Goal: Information Seeking & Learning: Learn about a topic

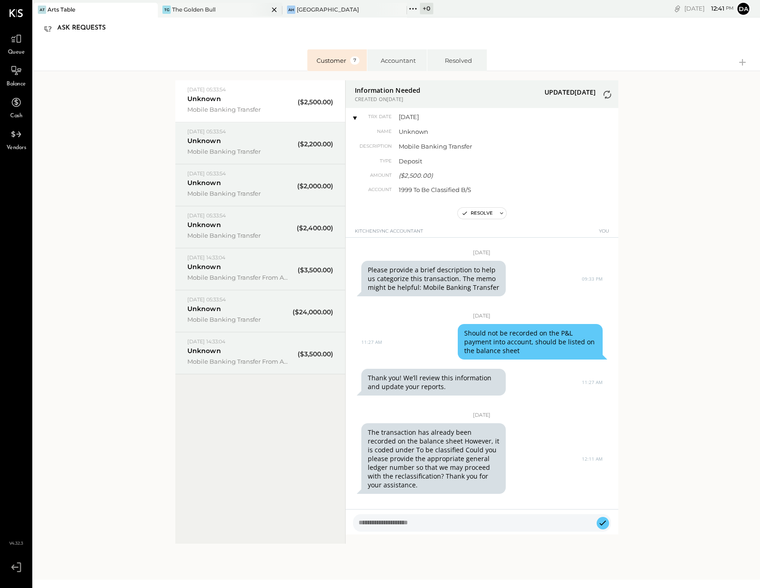
click at [193, 7] on div "The Golden Bull" at bounding box center [193, 10] width 43 height 8
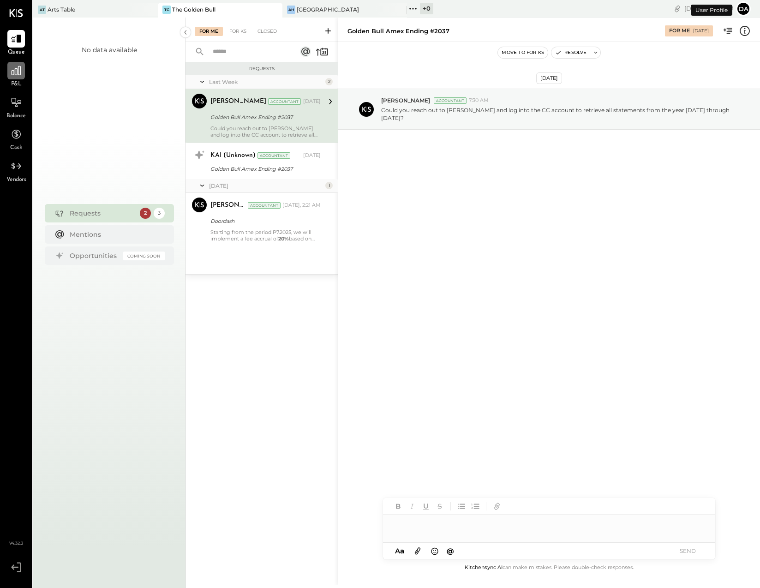
click at [18, 72] on icon at bounding box center [16, 71] width 12 height 12
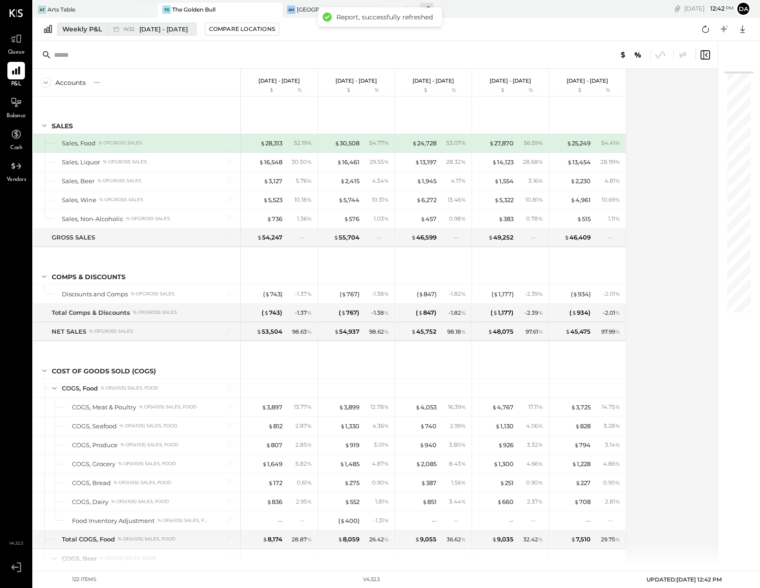
click at [84, 29] on div "Weekly P&L" at bounding box center [82, 28] width 40 height 9
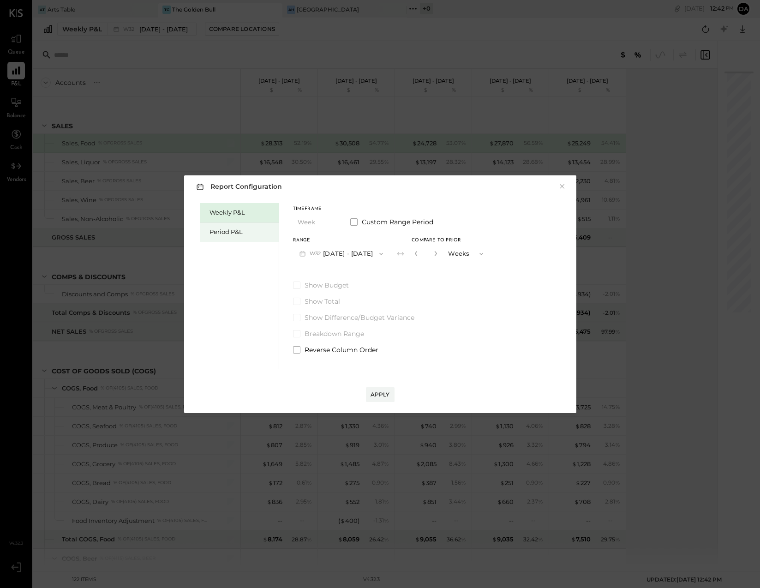
click at [223, 232] on div "Period P&L" at bounding box center [242, 232] width 65 height 9
click at [318, 253] on span "P08" at bounding box center [316, 253] width 13 height 7
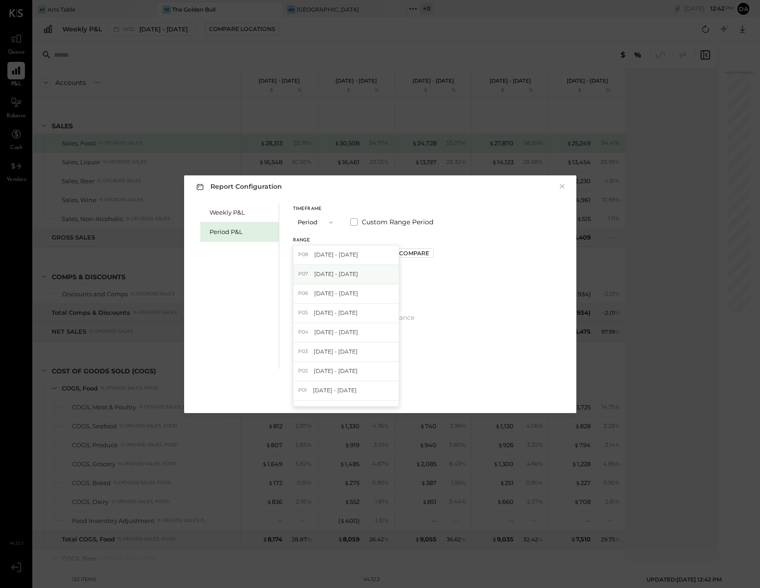
click at [317, 271] on span "[DATE] - [DATE]" at bounding box center [336, 274] width 44 height 8
click at [372, 393] on div "Apply" at bounding box center [380, 395] width 19 height 8
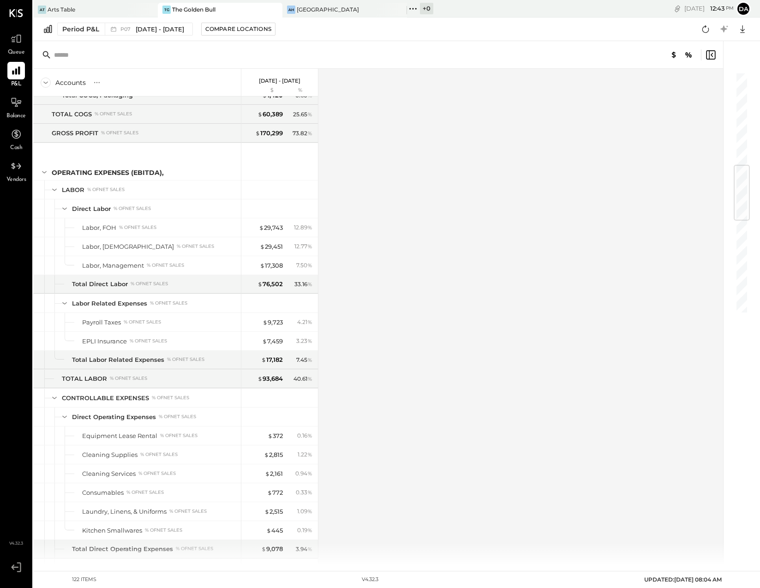
scroll to position [810, 0]
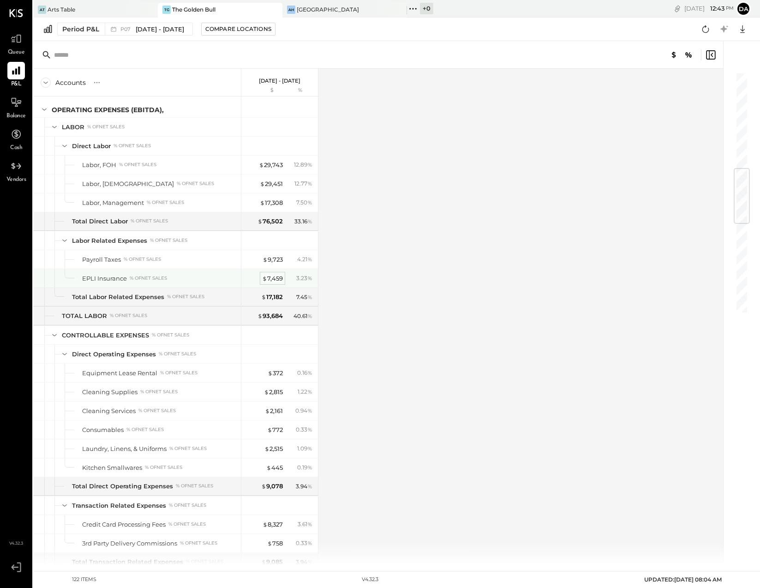
click at [273, 278] on div "$ 7,459" at bounding box center [272, 278] width 21 height 9
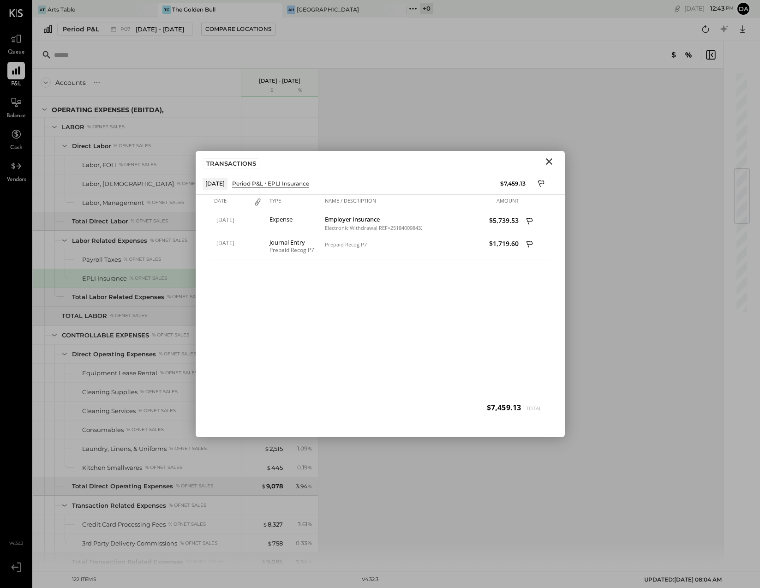
click at [549, 161] on icon "Close" at bounding box center [549, 161] width 6 height 6
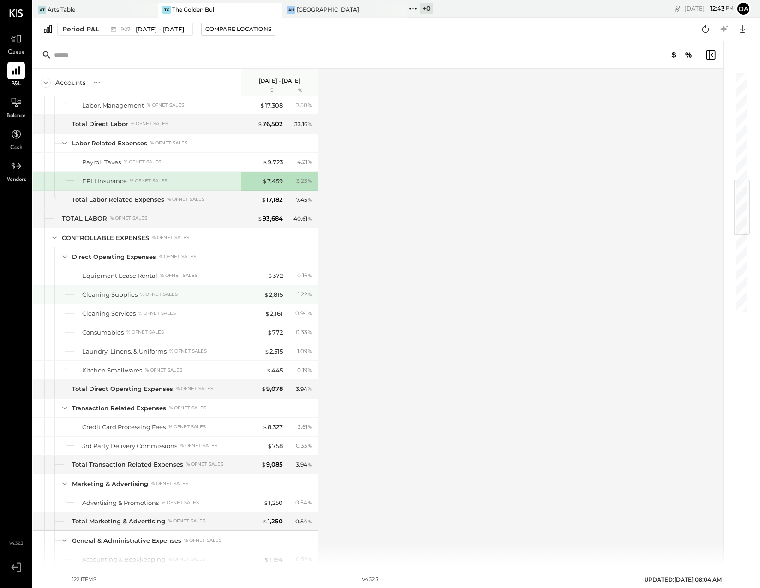
scroll to position [908, 0]
click at [277, 276] on div "$ 372" at bounding box center [275, 275] width 15 height 9
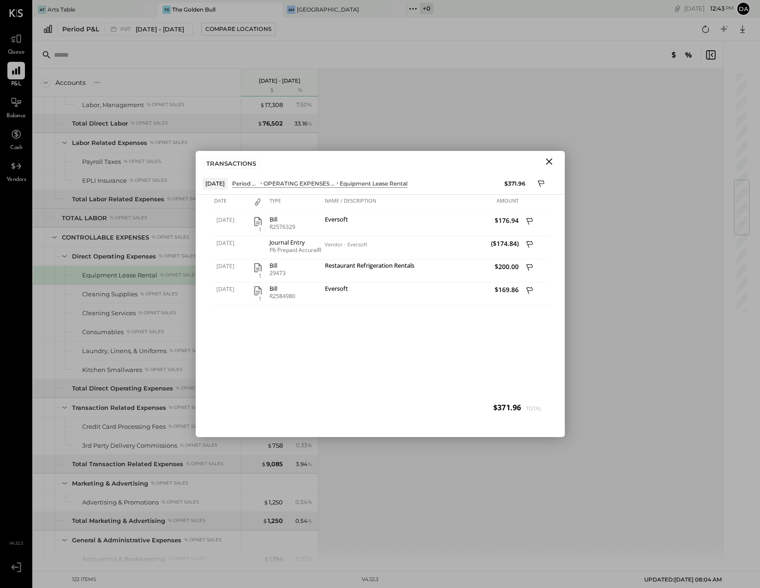
click at [549, 160] on icon "Close" at bounding box center [549, 161] width 11 height 11
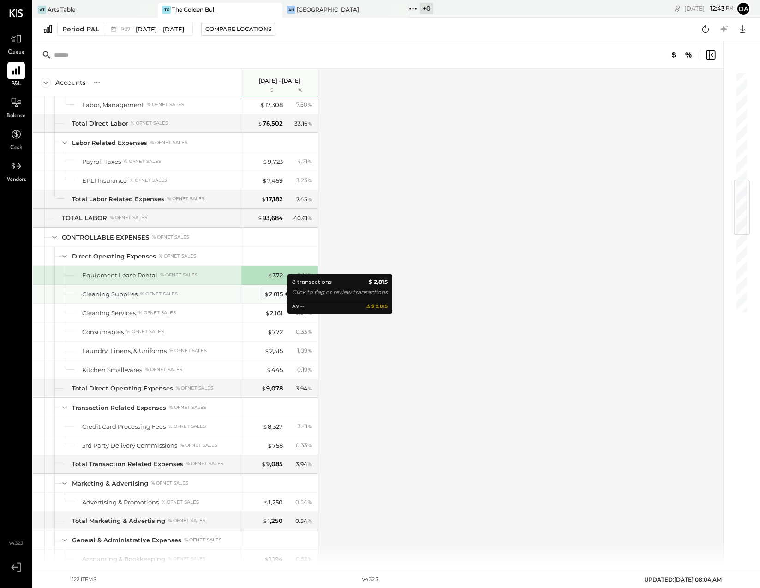
click at [271, 293] on div "$ 2,815" at bounding box center [273, 294] width 19 height 9
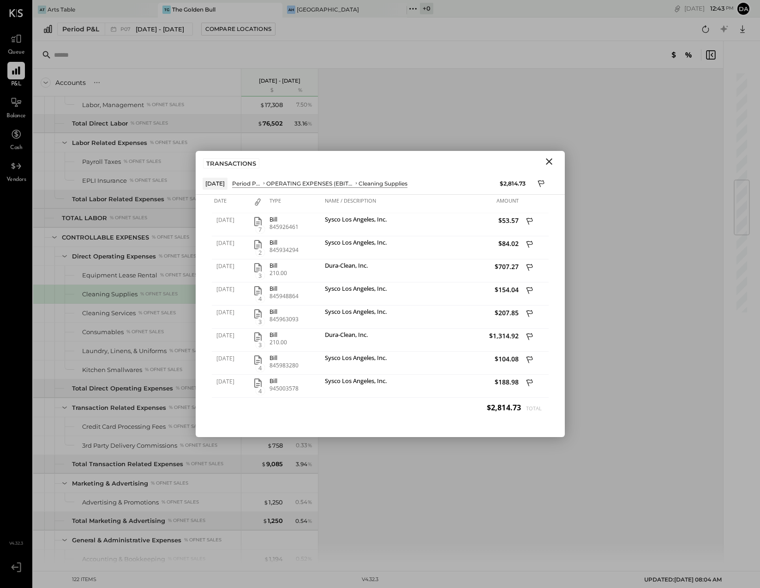
click at [548, 159] on icon "Close" at bounding box center [549, 161] width 11 height 11
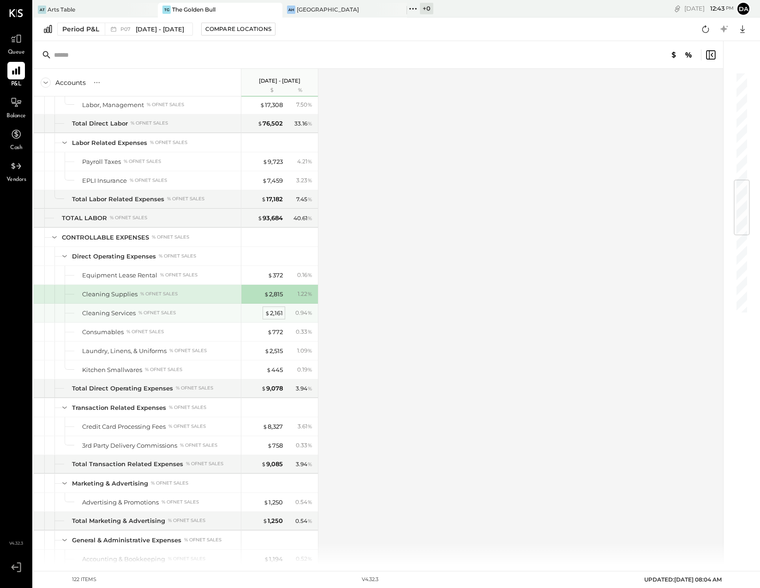
click at [273, 311] on div "$ 2,161" at bounding box center [274, 313] width 18 height 9
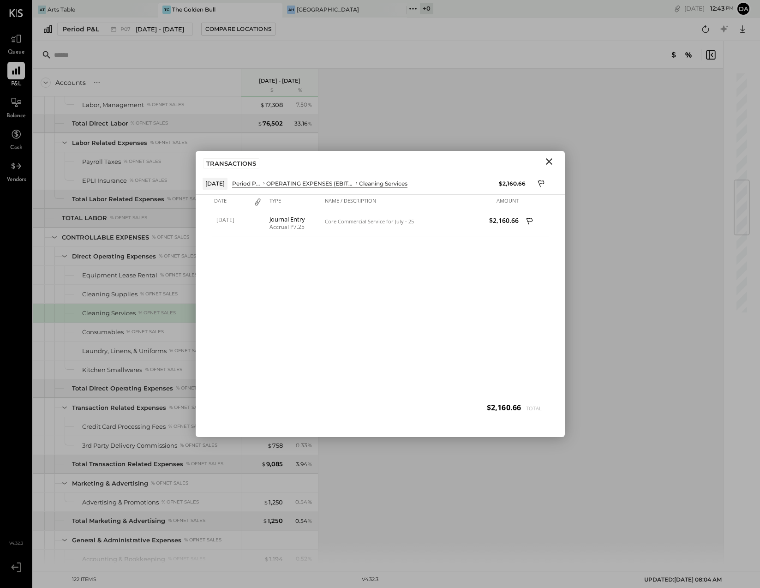
click at [550, 160] on icon "Close" at bounding box center [549, 161] width 6 height 6
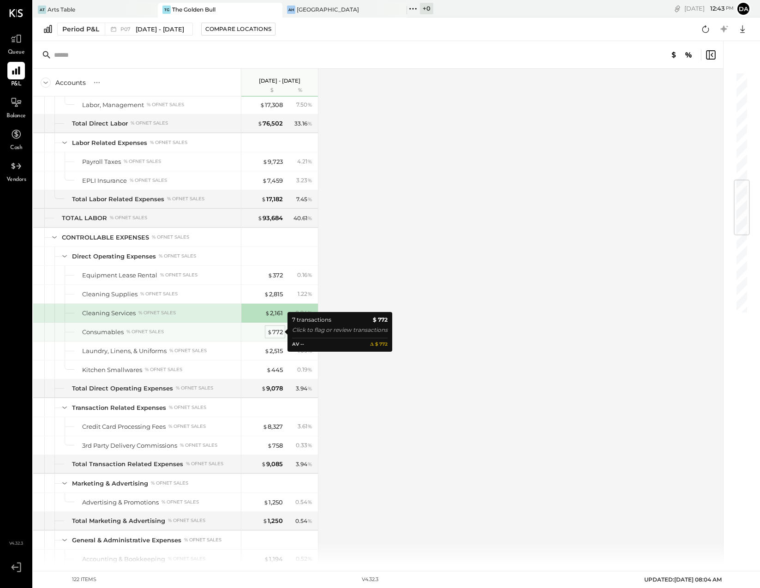
click at [275, 332] on div "$ 772" at bounding box center [275, 332] width 16 height 9
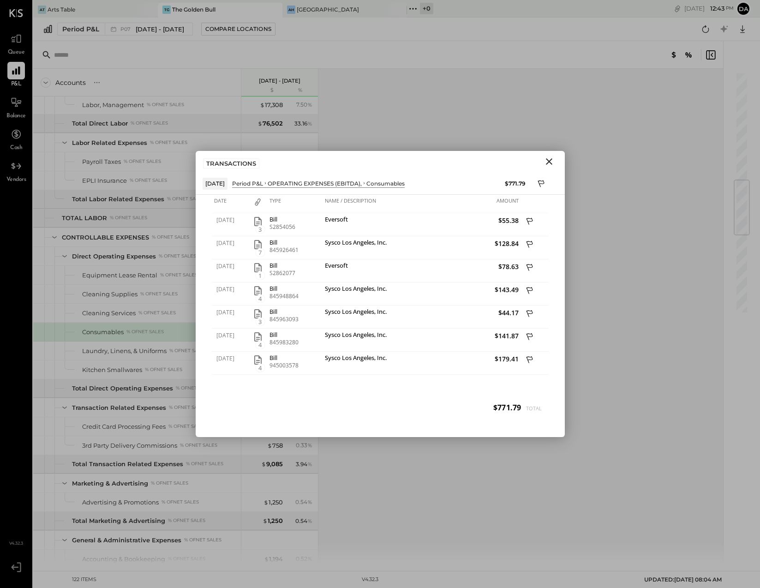
click at [548, 158] on icon "Close" at bounding box center [549, 161] width 11 height 11
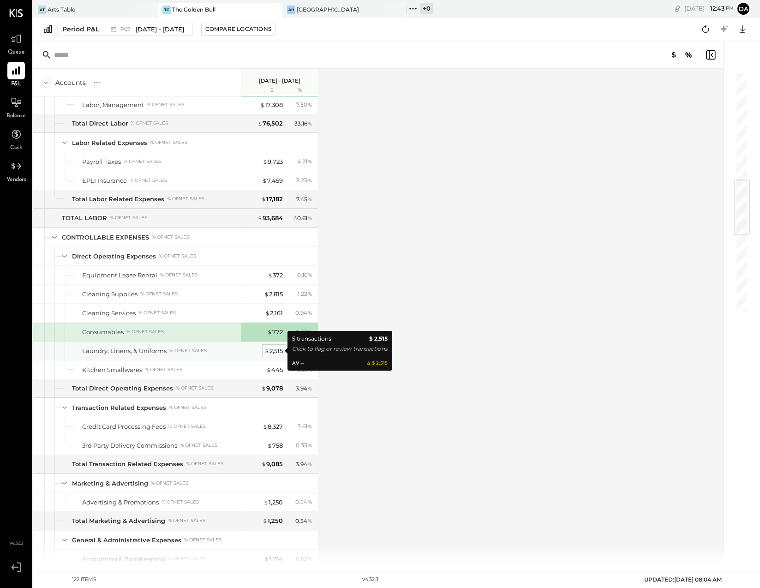
click at [274, 349] on div "$ 2,515" at bounding box center [274, 351] width 18 height 9
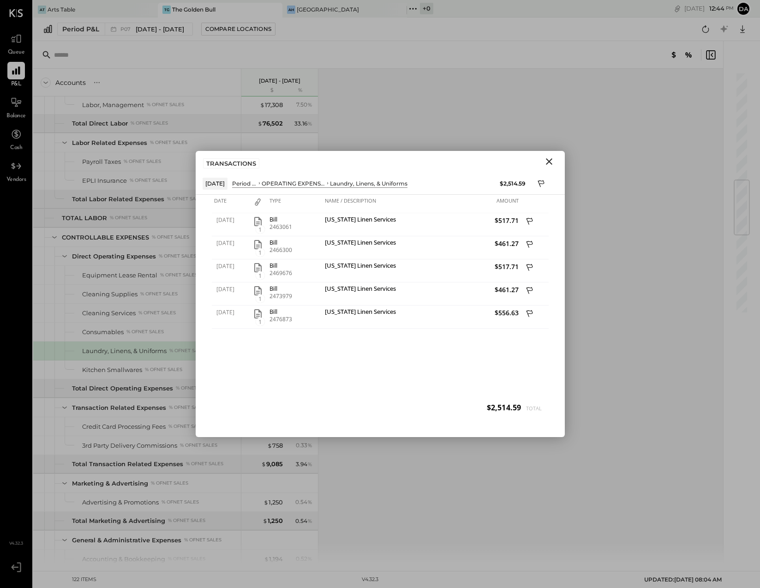
click at [552, 164] on icon "Close" at bounding box center [549, 161] width 6 height 6
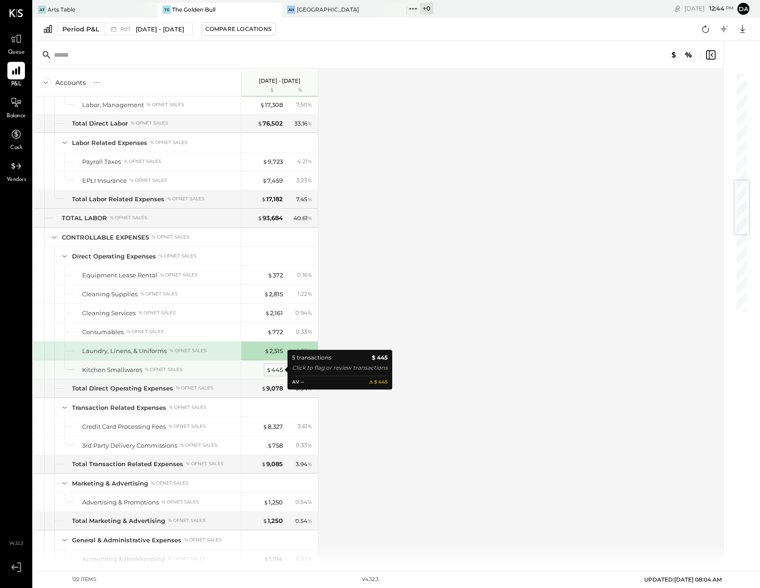
click at [278, 368] on div "$ 445" at bounding box center [274, 370] width 17 height 9
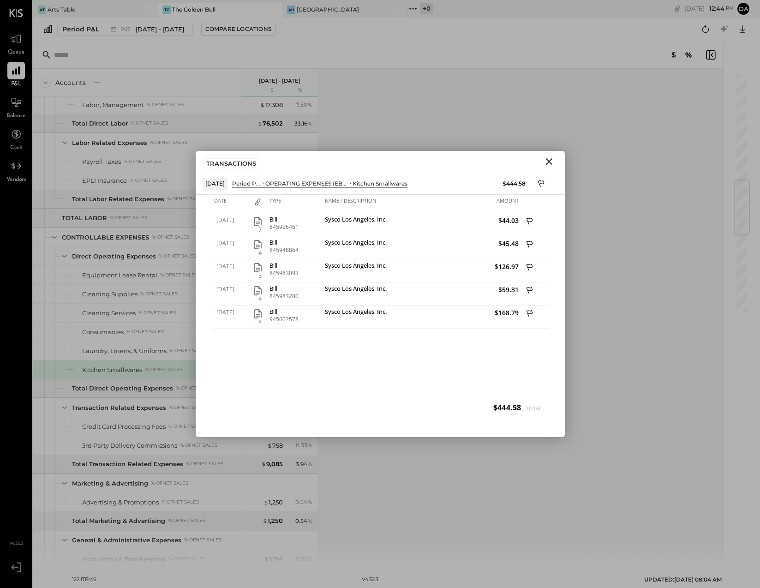
click at [551, 160] on icon "Close" at bounding box center [549, 161] width 11 height 11
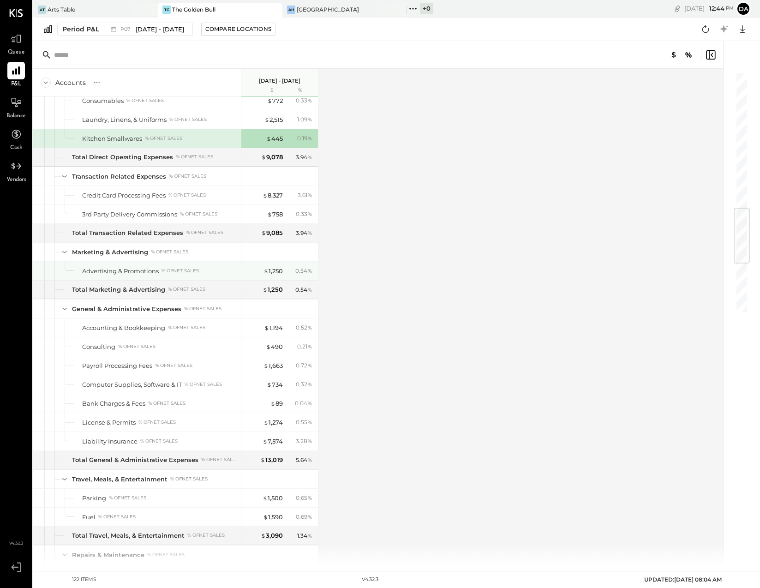
scroll to position [1148, 0]
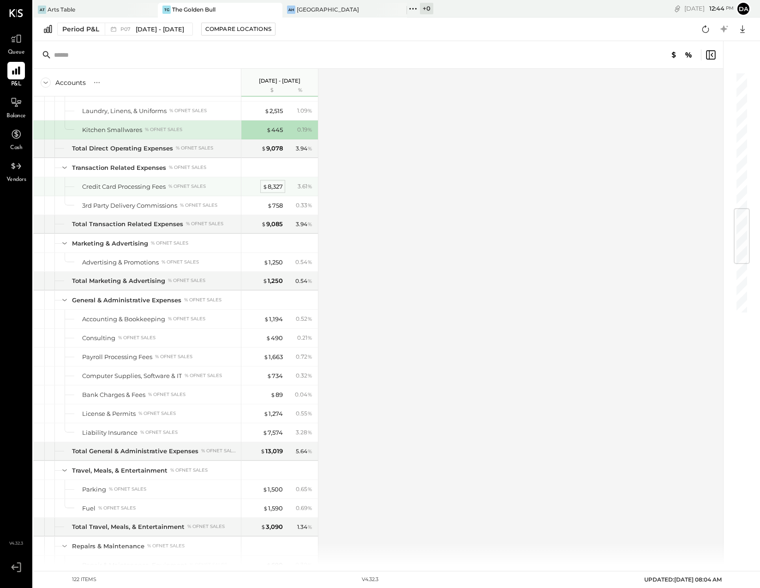
click at [271, 187] on div "$ 8,327" at bounding box center [273, 186] width 20 height 9
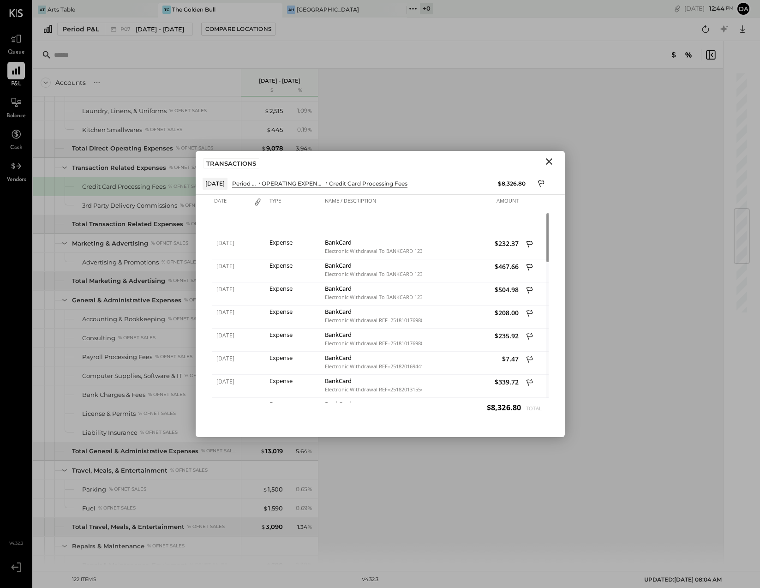
click at [549, 160] on icon "Close" at bounding box center [549, 161] width 11 height 11
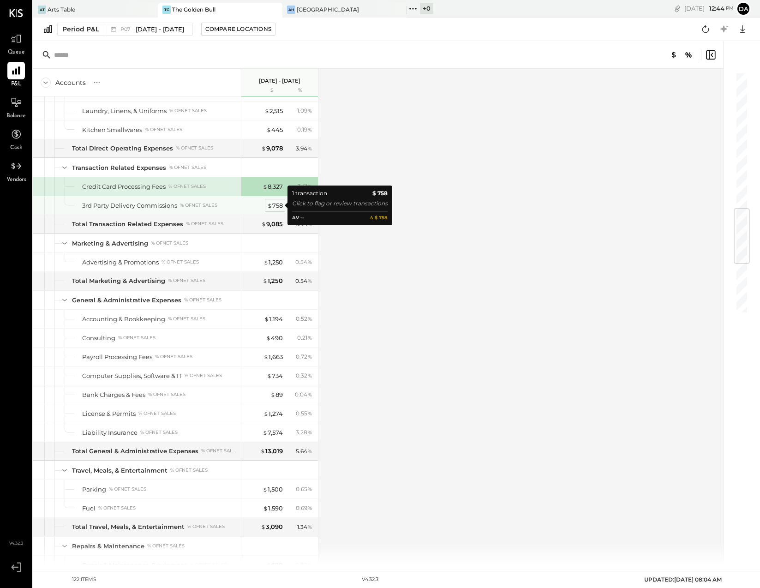
click at [279, 205] on div "$ 758" at bounding box center [275, 205] width 16 height 9
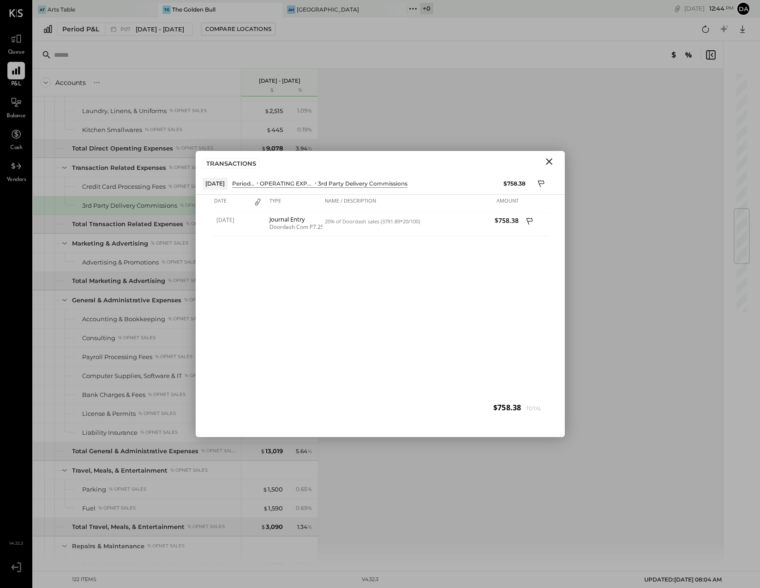
click at [551, 161] on icon "Close" at bounding box center [549, 161] width 11 height 11
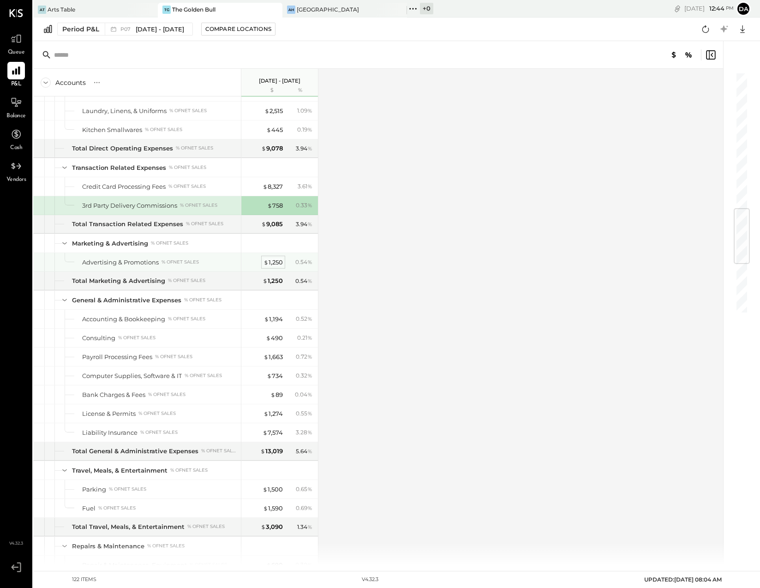
click at [274, 264] on div "$ 1,250" at bounding box center [273, 262] width 19 height 9
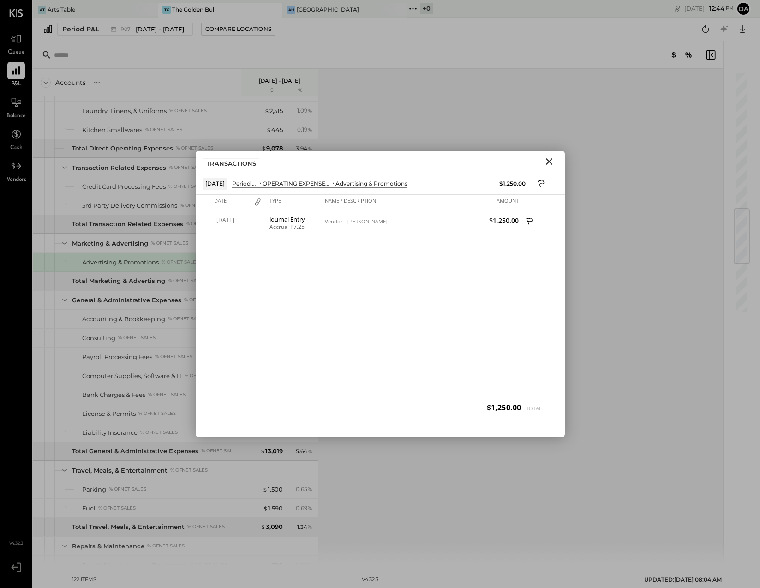
click at [550, 161] on icon "Close" at bounding box center [549, 161] width 11 height 11
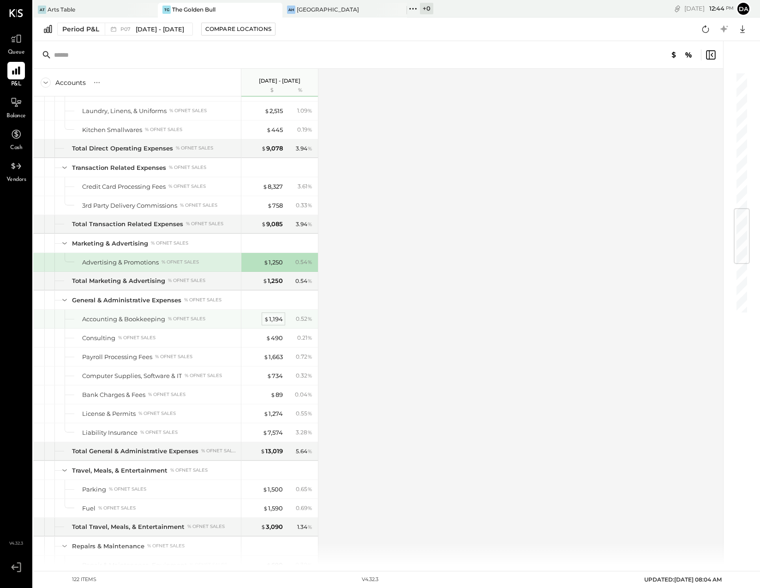
click at [271, 318] on div "$ 1,194" at bounding box center [273, 319] width 19 height 9
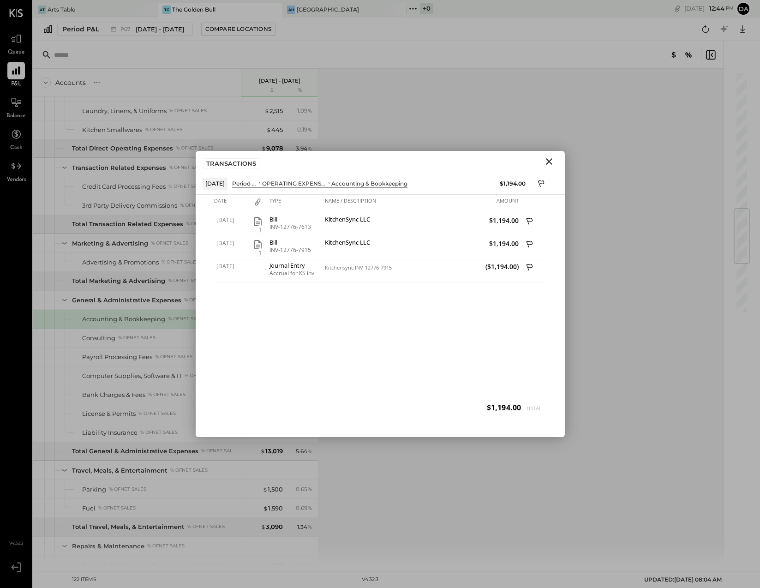
click at [548, 160] on icon "Close" at bounding box center [549, 161] width 6 height 6
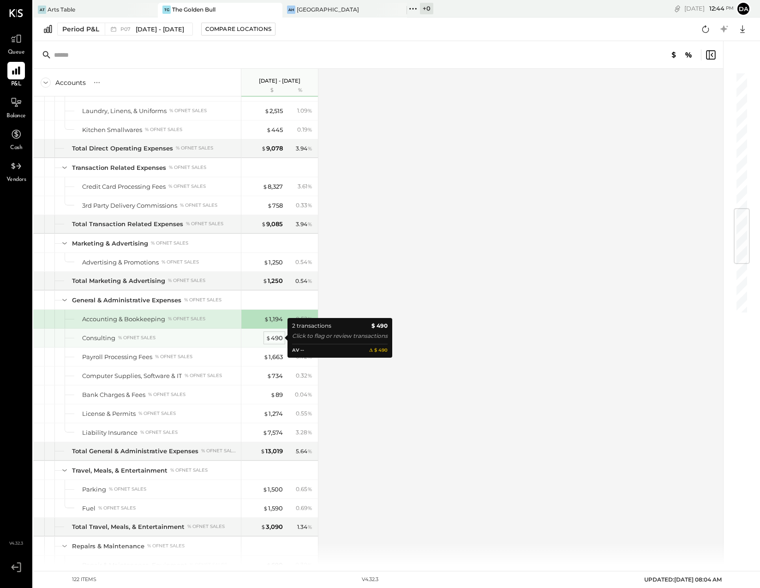
click at [279, 334] on div "$ 490" at bounding box center [274, 338] width 17 height 9
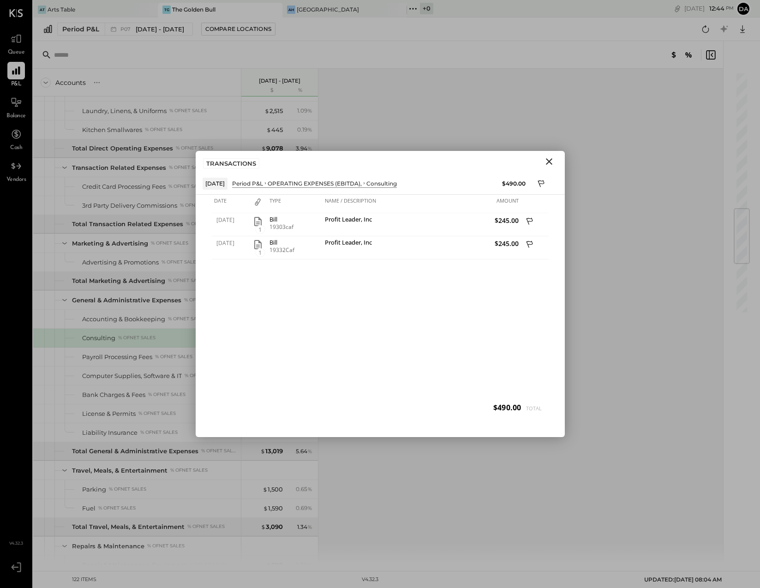
click at [551, 161] on icon "Close" at bounding box center [549, 161] width 11 height 11
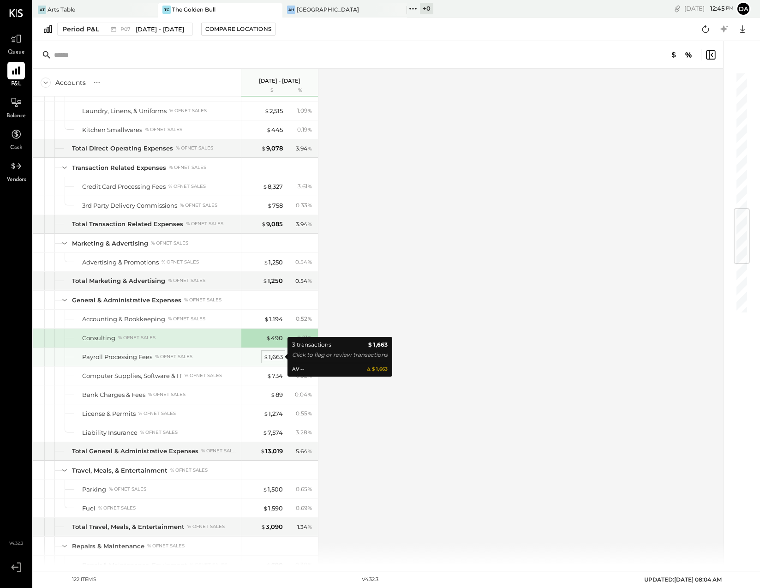
click at [273, 358] on div "$ 1,663" at bounding box center [273, 357] width 19 height 9
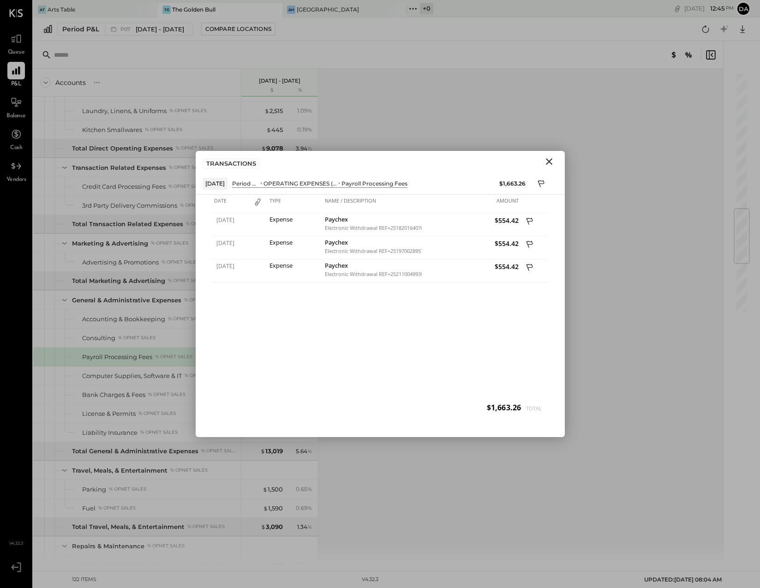
click at [549, 161] on icon "Close" at bounding box center [549, 161] width 6 height 6
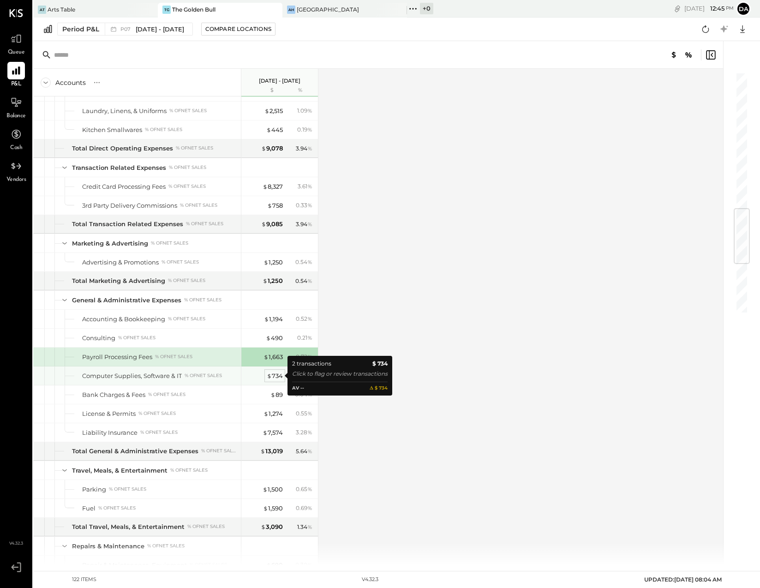
click at [275, 376] on div "$ 734" at bounding box center [275, 376] width 16 height 9
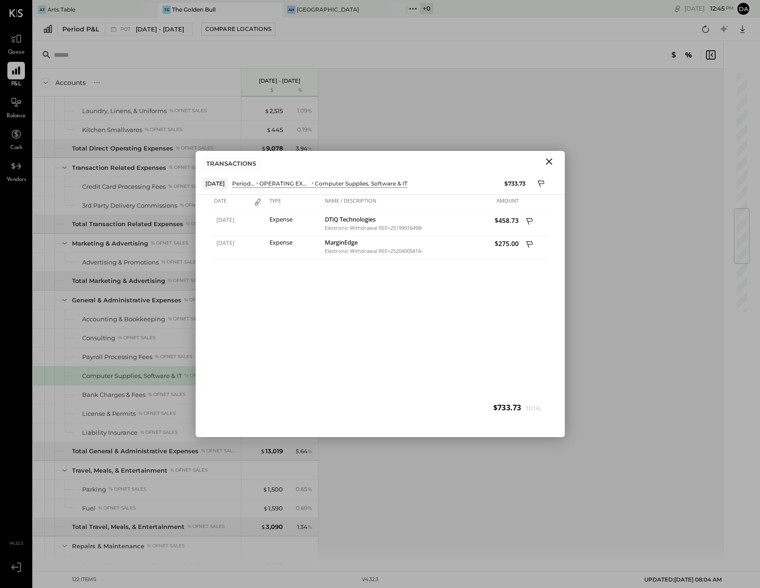
click at [549, 163] on icon "Close" at bounding box center [549, 161] width 11 height 11
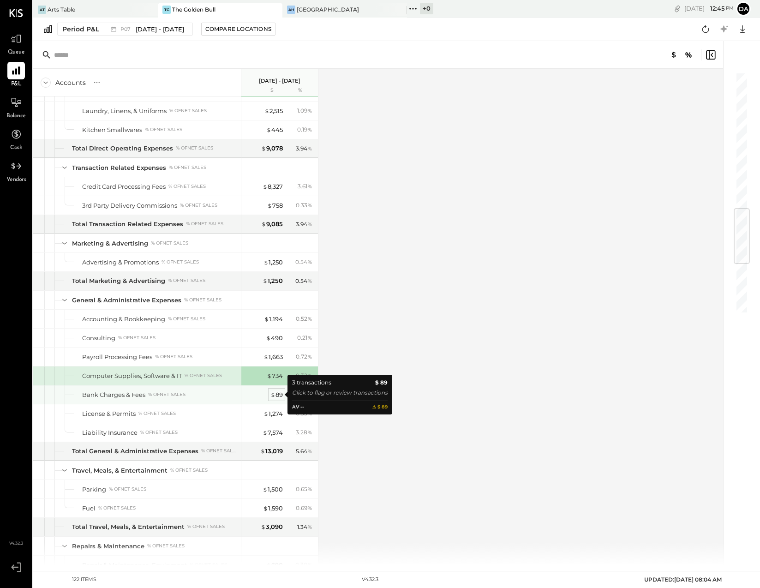
click at [276, 394] on div "$ 89" at bounding box center [277, 395] width 12 height 9
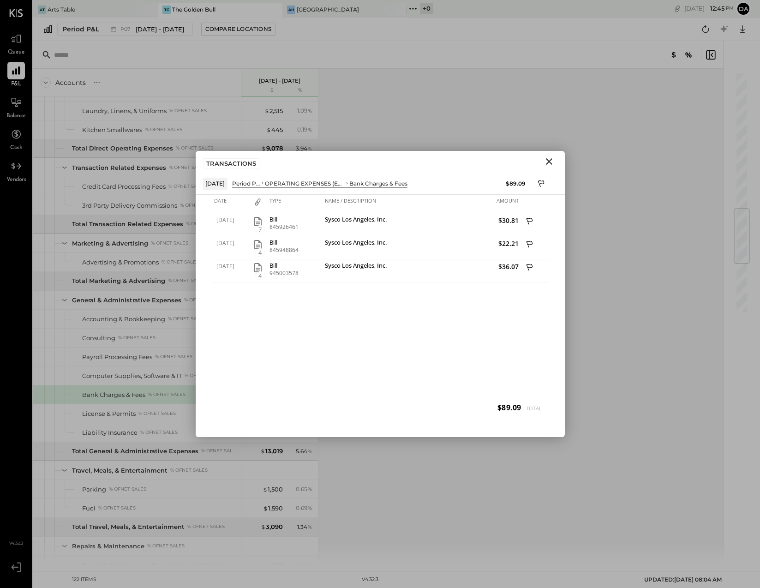
click at [551, 159] on icon "Close" at bounding box center [549, 161] width 6 height 6
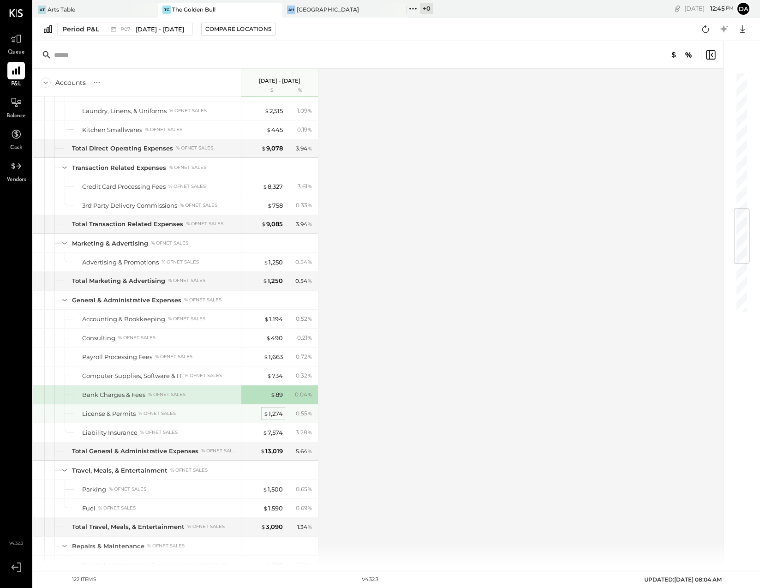
click at [272, 416] on div "$ 1,274" at bounding box center [273, 414] width 19 height 9
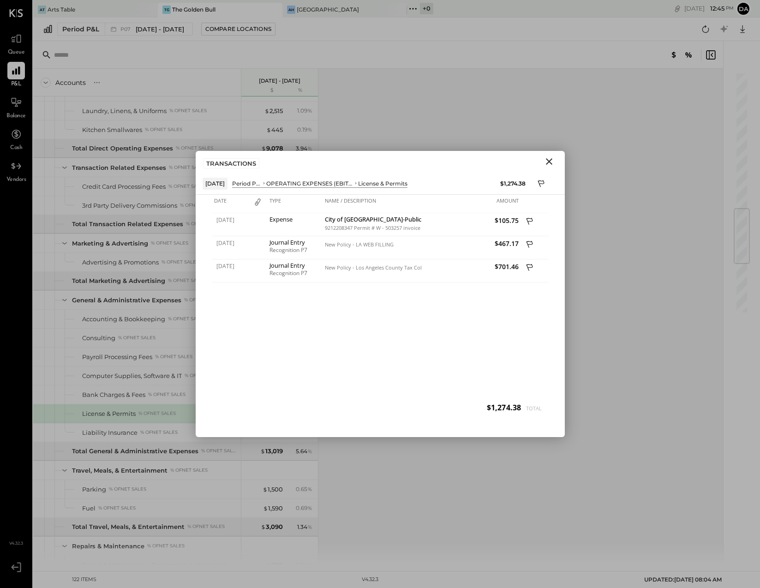
click at [549, 163] on icon "Close" at bounding box center [549, 161] width 11 height 11
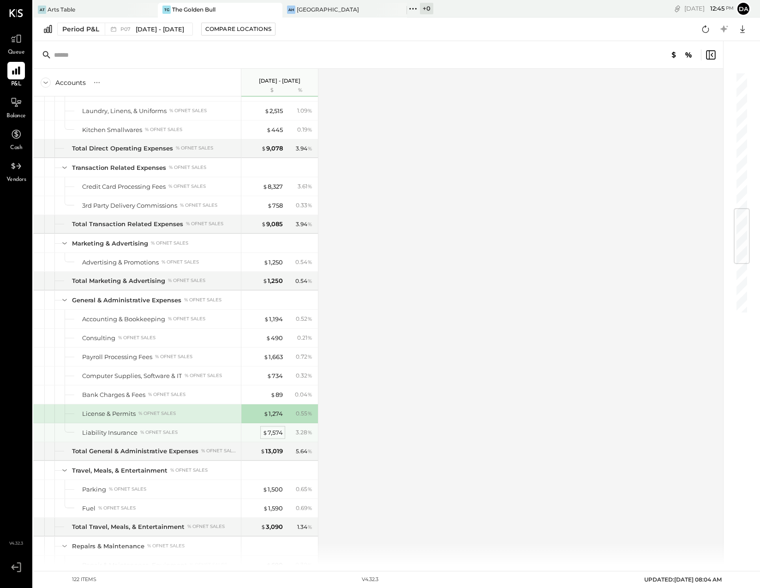
click at [275, 434] on div "$ 7,574" at bounding box center [273, 433] width 20 height 9
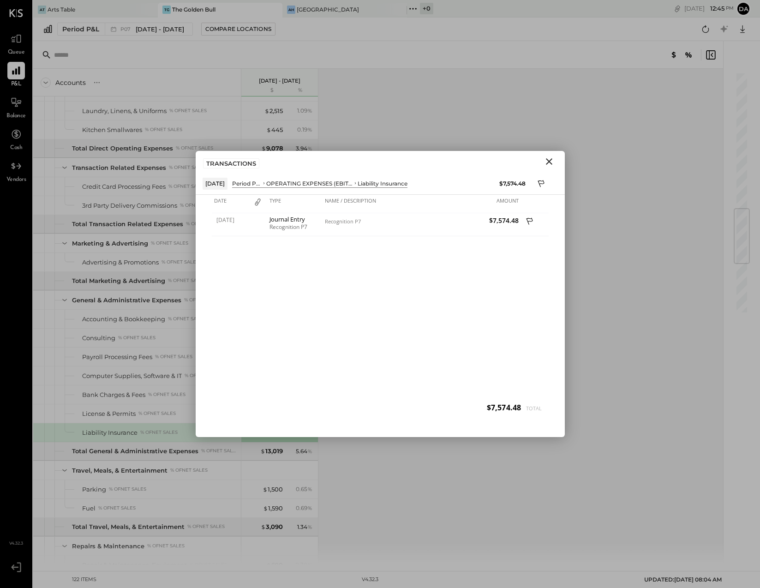
click at [549, 158] on icon "Close" at bounding box center [549, 161] width 11 height 11
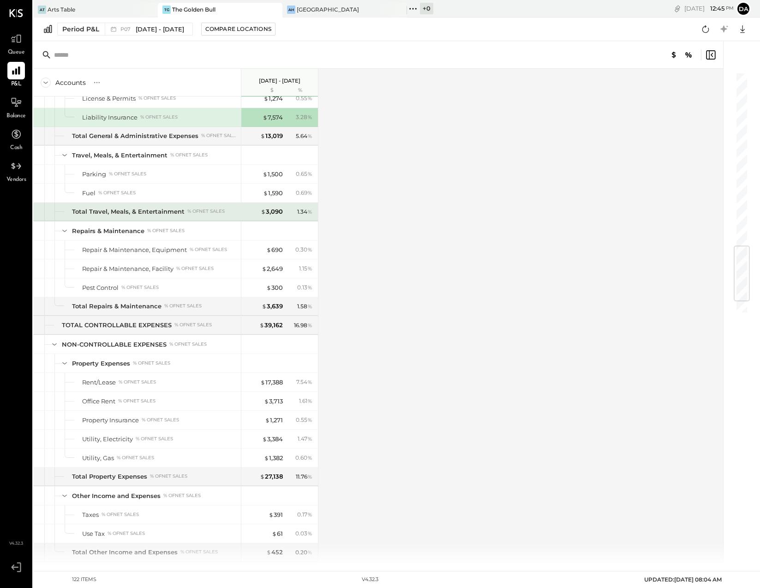
scroll to position [1466, 0]
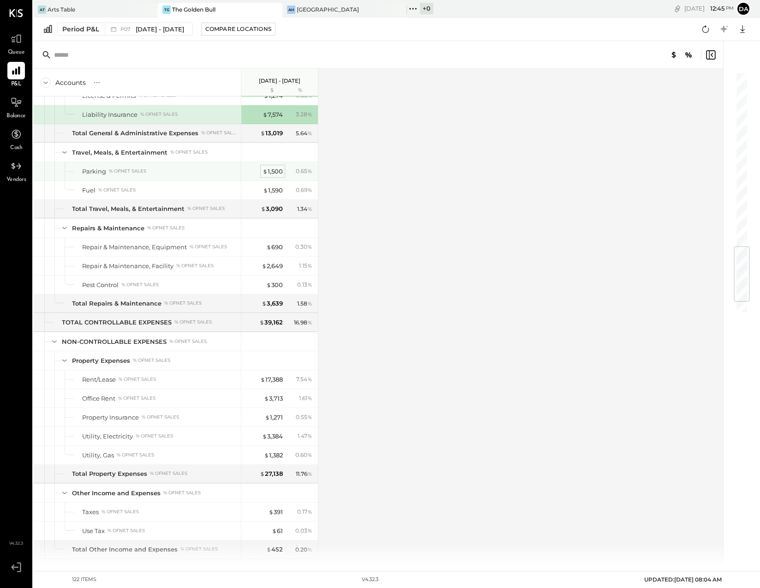
click at [273, 170] on div "$ 1,500" at bounding box center [273, 171] width 20 height 9
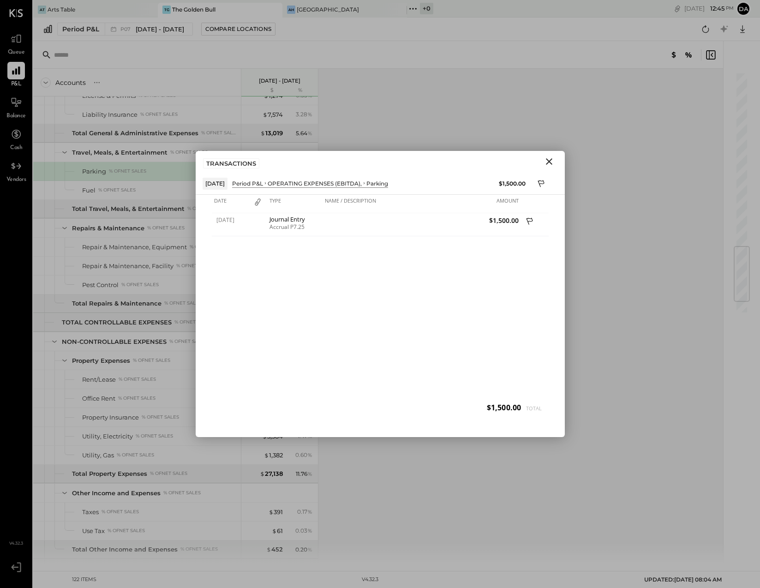
click at [549, 160] on icon "Close" at bounding box center [549, 161] width 11 height 11
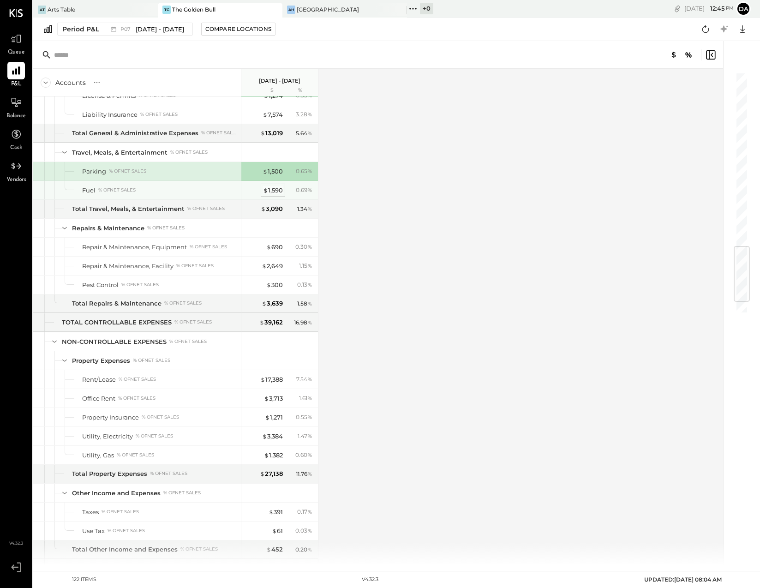
click at [273, 189] on div "$ 1,590" at bounding box center [273, 190] width 20 height 9
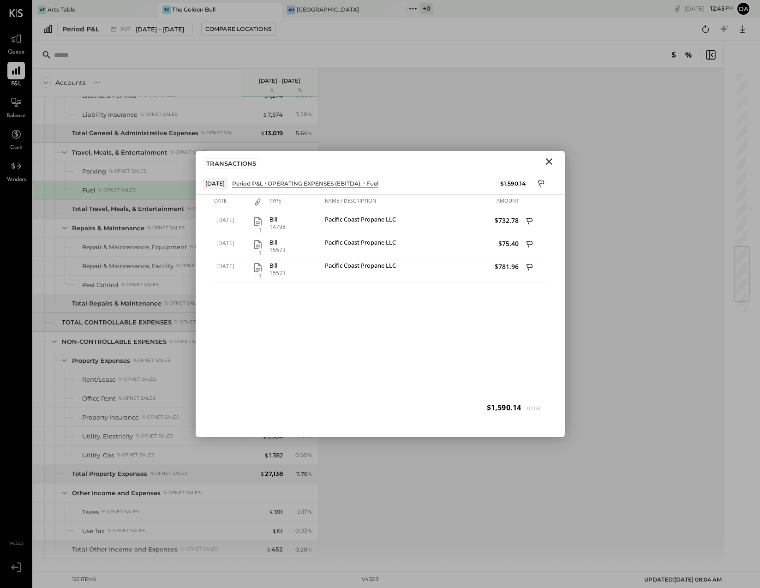
click at [550, 161] on icon "Close" at bounding box center [549, 161] width 6 height 6
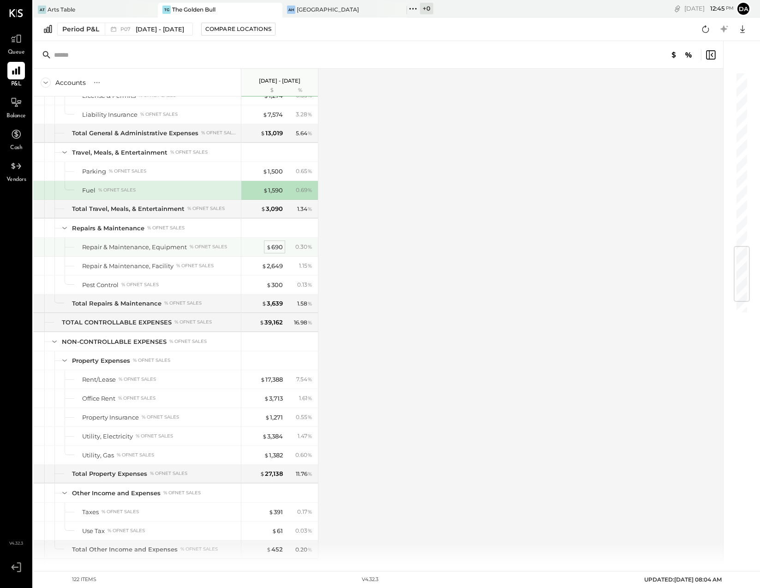
click at [272, 245] on div "$ 690" at bounding box center [274, 247] width 17 height 9
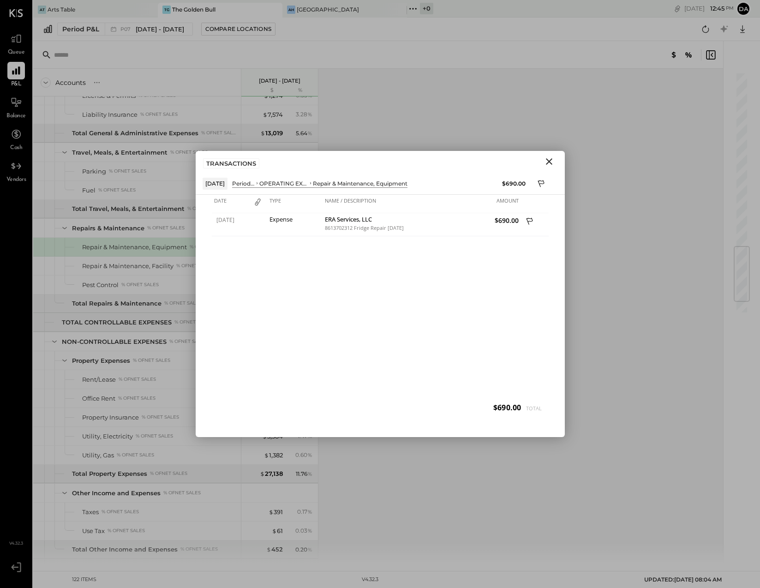
click at [550, 162] on icon "Close" at bounding box center [549, 161] width 11 height 11
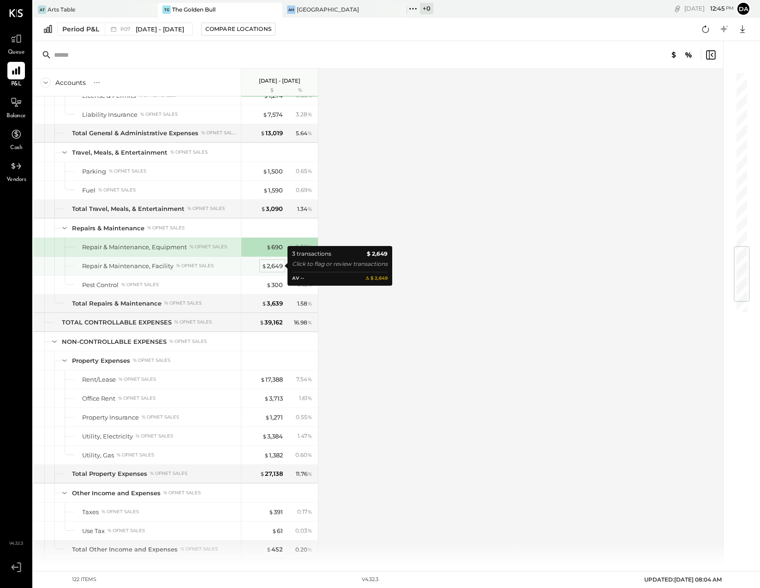
click at [274, 263] on div "$ 2,649" at bounding box center [272, 266] width 21 height 9
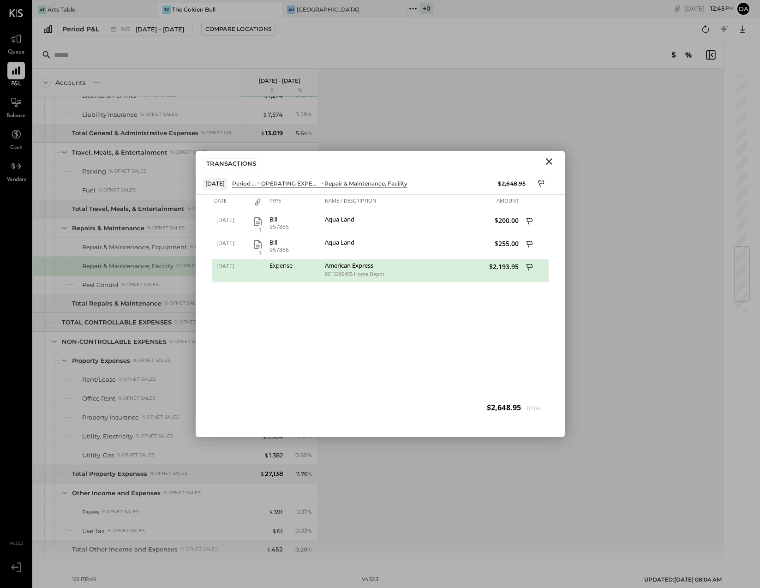
click at [551, 158] on icon "Close" at bounding box center [549, 161] width 11 height 11
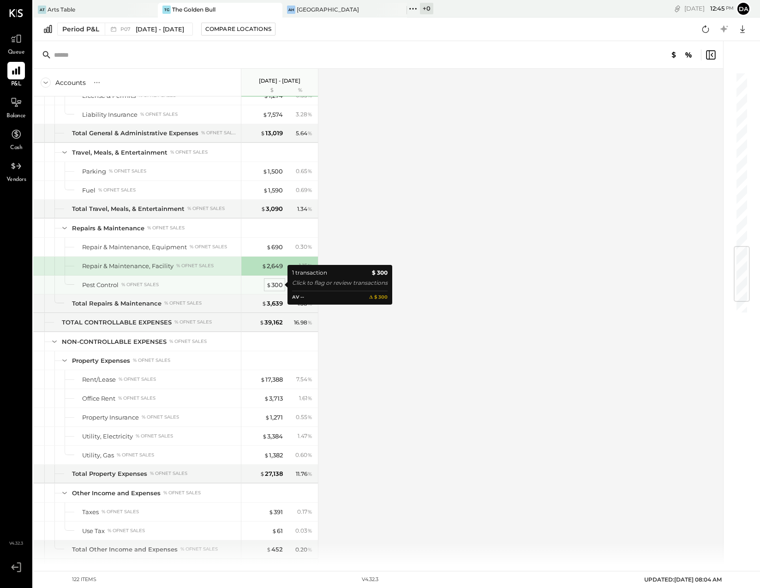
click at [278, 284] on div "$ 300" at bounding box center [274, 285] width 17 height 9
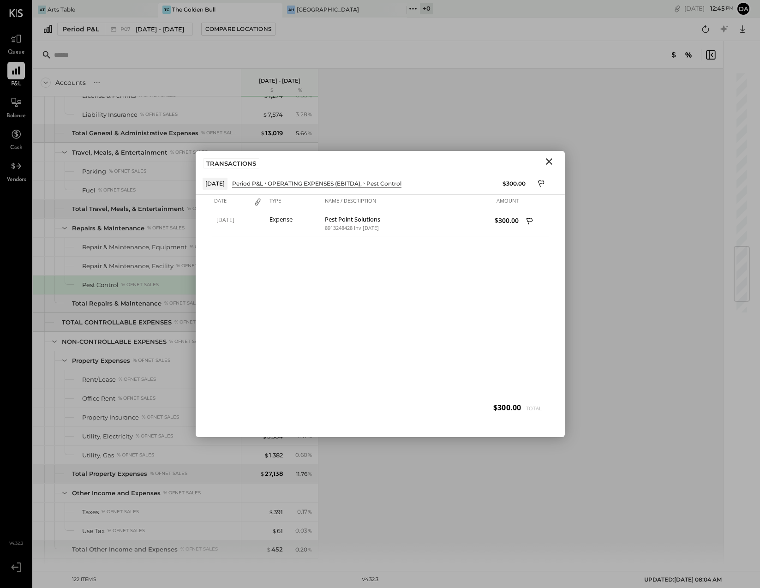
click at [549, 163] on icon "Close" at bounding box center [549, 161] width 11 height 11
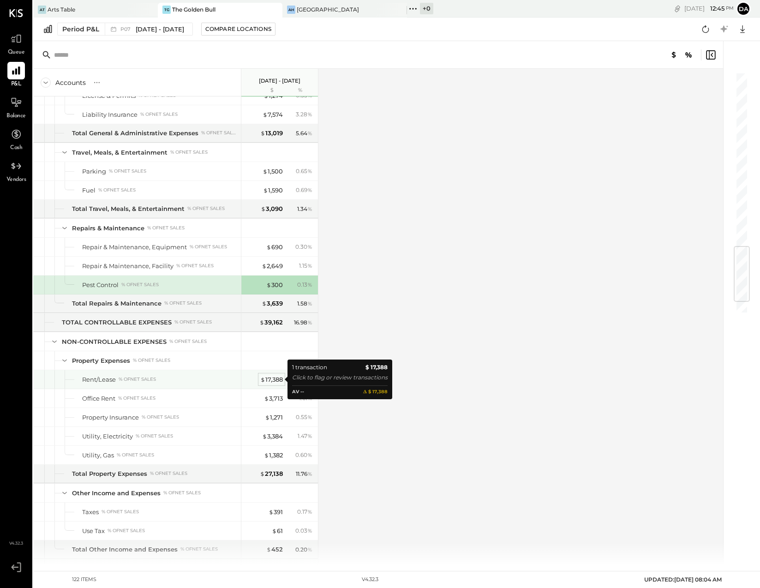
click at [269, 379] on div "$ 17,388" at bounding box center [271, 379] width 23 height 9
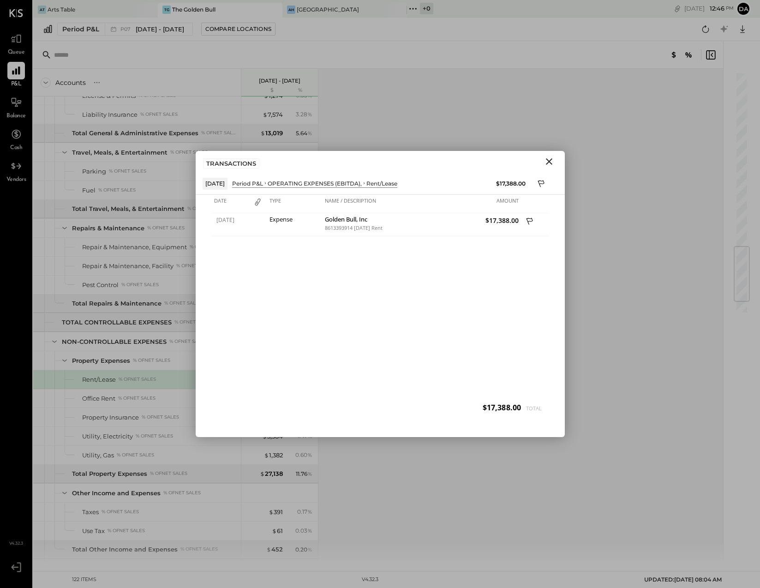
click at [552, 159] on icon "Close" at bounding box center [549, 161] width 6 height 6
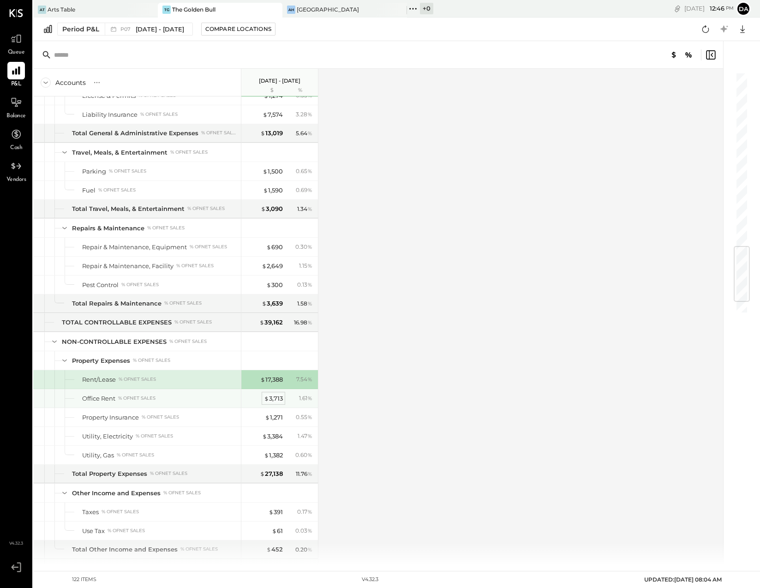
click at [277, 396] on div "$ 3,713" at bounding box center [273, 398] width 19 height 9
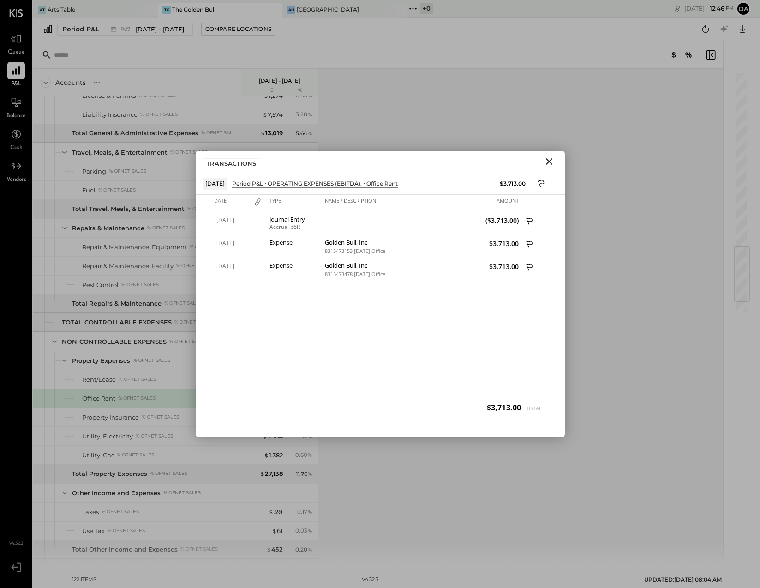
click at [551, 163] on icon "Close" at bounding box center [549, 161] width 6 height 6
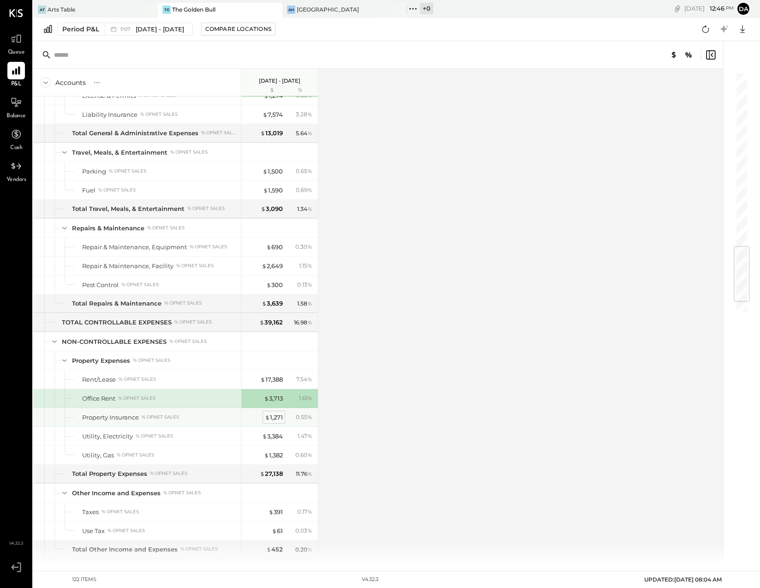
click at [278, 416] on div "$ 1,271" at bounding box center [274, 417] width 18 height 9
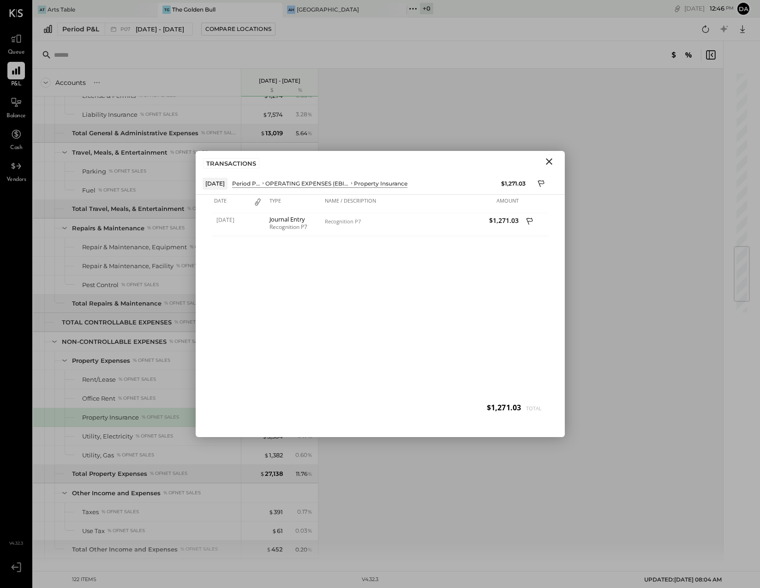
click at [550, 159] on icon "Close" at bounding box center [549, 161] width 11 height 11
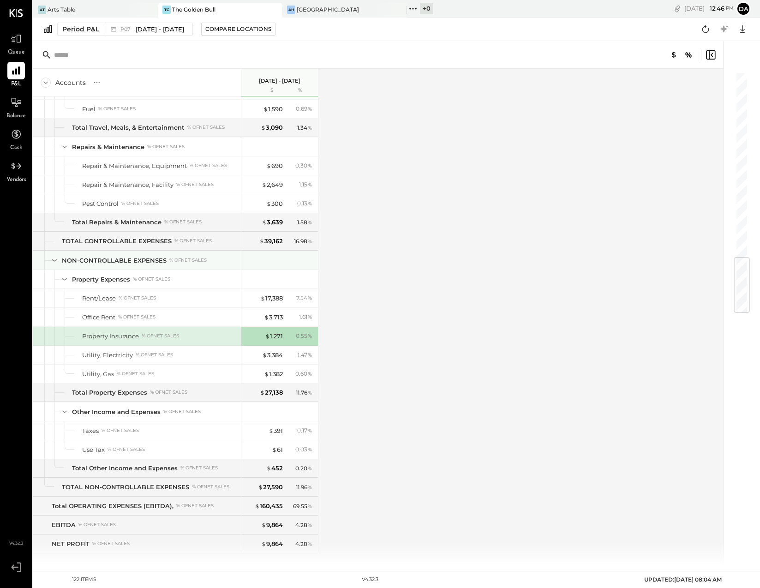
scroll to position [1558, 0]
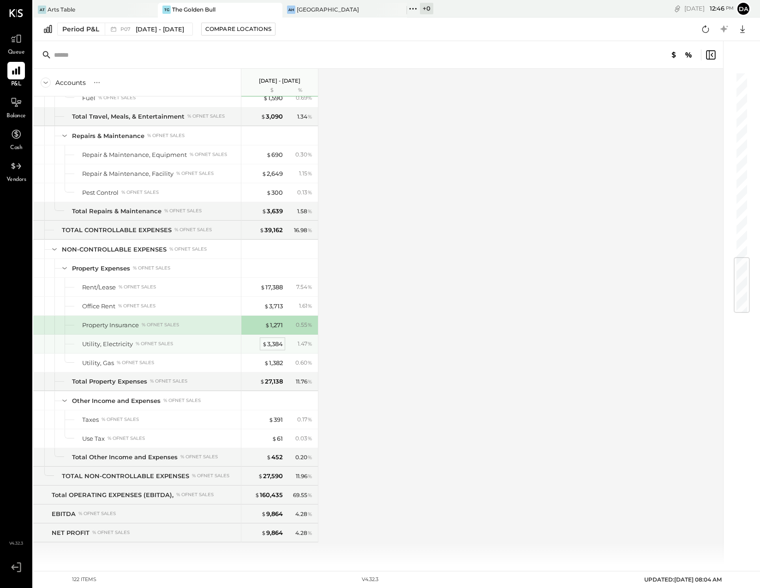
click at [271, 346] on div "$ 3,384" at bounding box center [272, 344] width 21 height 9
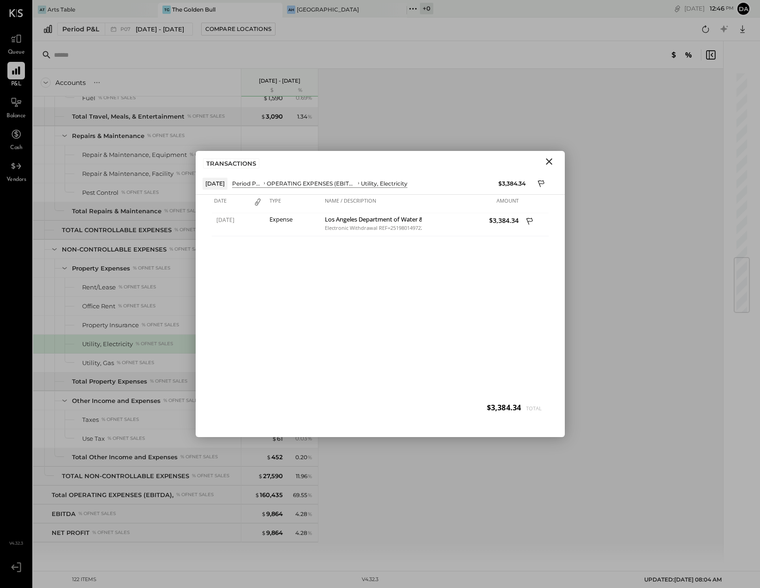
click at [550, 160] on icon "Close" at bounding box center [549, 161] width 6 height 6
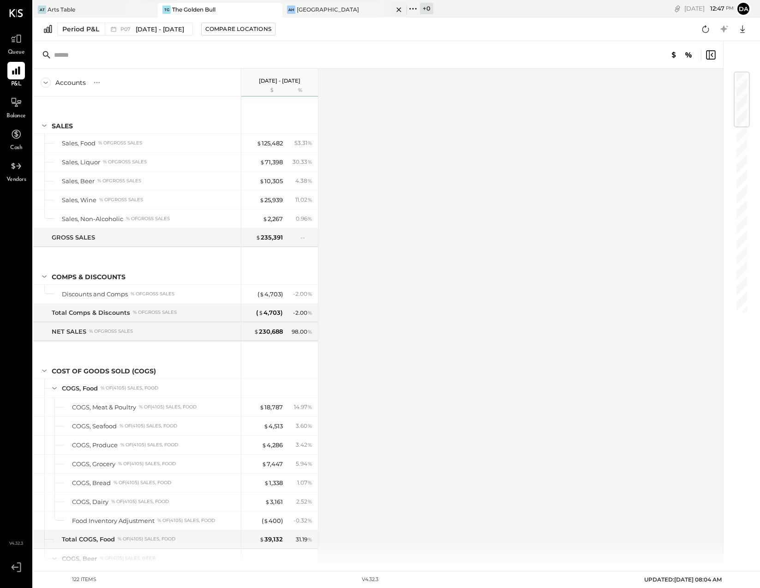
click at [334, 8] on div "AH [GEOGRAPHIC_DATA]" at bounding box center [338, 10] width 111 height 8
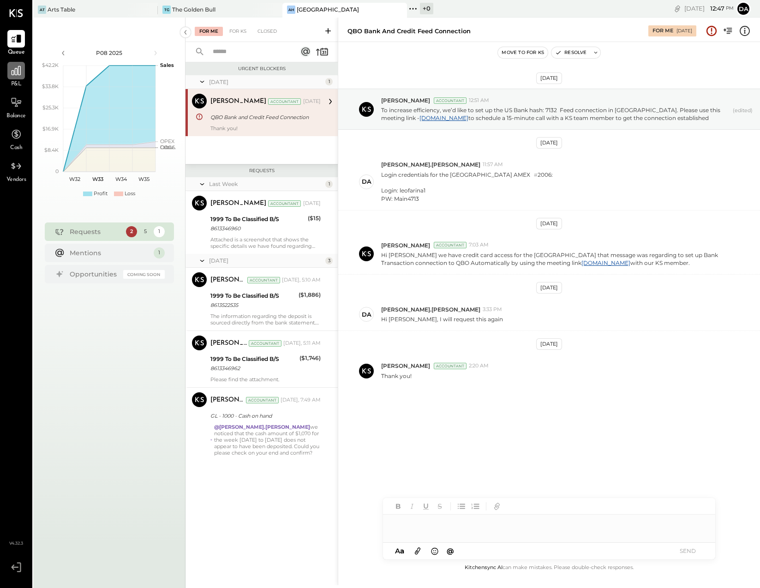
click at [18, 76] on icon at bounding box center [16, 71] width 12 height 12
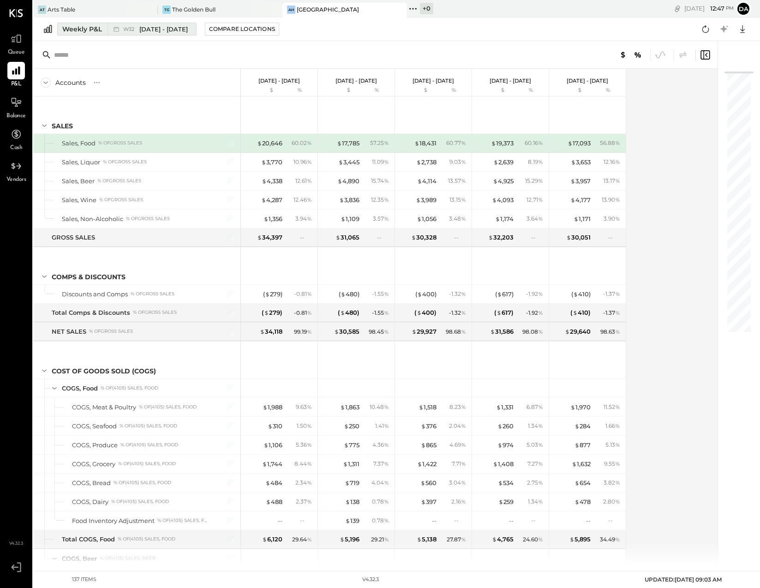
click at [74, 29] on div "Weekly P&L" at bounding box center [82, 28] width 40 height 9
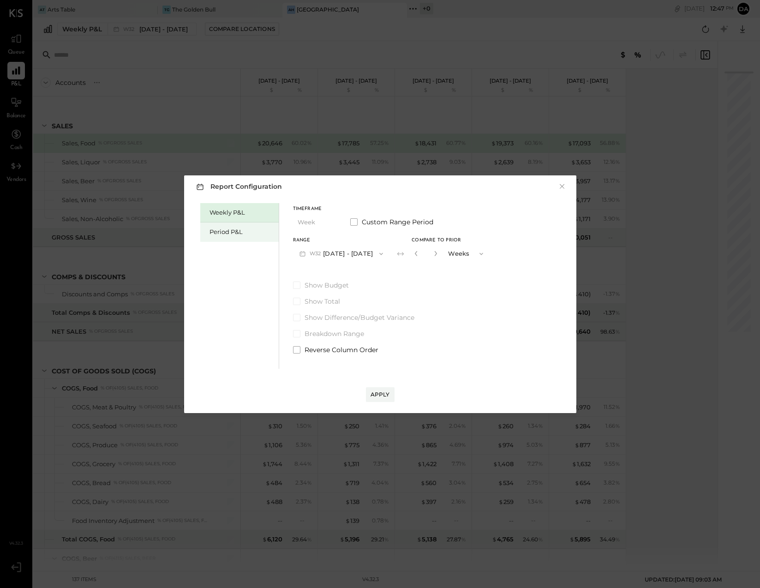
click at [215, 236] on div "Period P&L" at bounding box center [242, 232] width 65 height 9
click at [304, 224] on button "Period" at bounding box center [316, 222] width 46 height 17
click at [282, 233] on div "Weekly P&L Period P&L Timeframe Period Period Quarter YTD Year Custom Range Per…" at bounding box center [380, 285] width 374 height 168
click at [310, 253] on span "P08" at bounding box center [316, 253] width 13 height 7
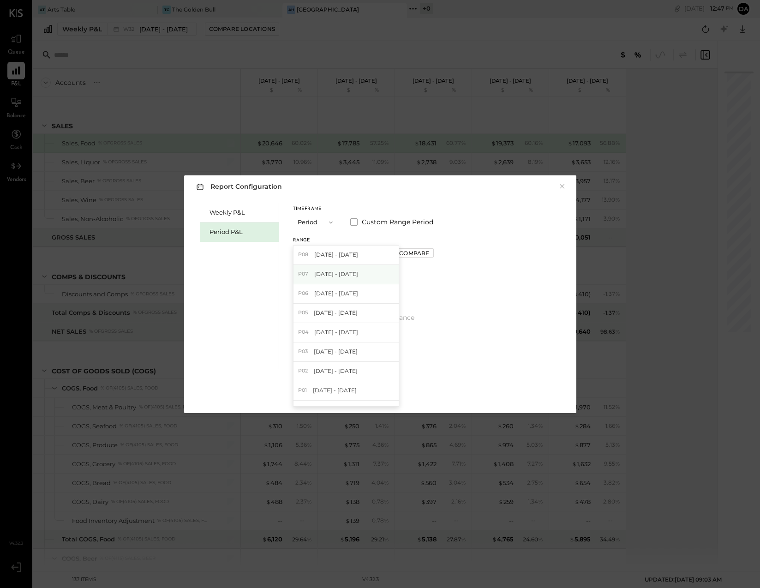
click at [317, 271] on span "[DATE] - [DATE]" at bounding box center [336, 274] width 44 height 8
click at [384, 392] on div "Apply" at bounding box center [380, 395] width 19 height 8
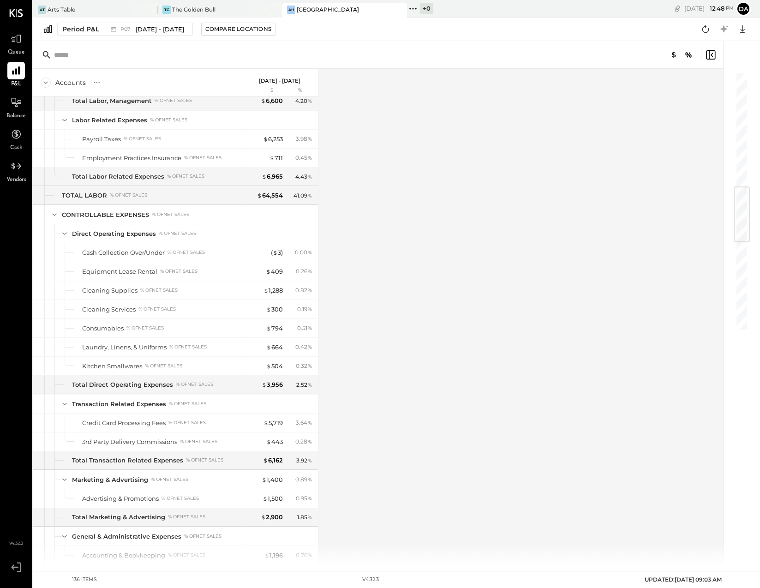
scroll to position [971, 0]
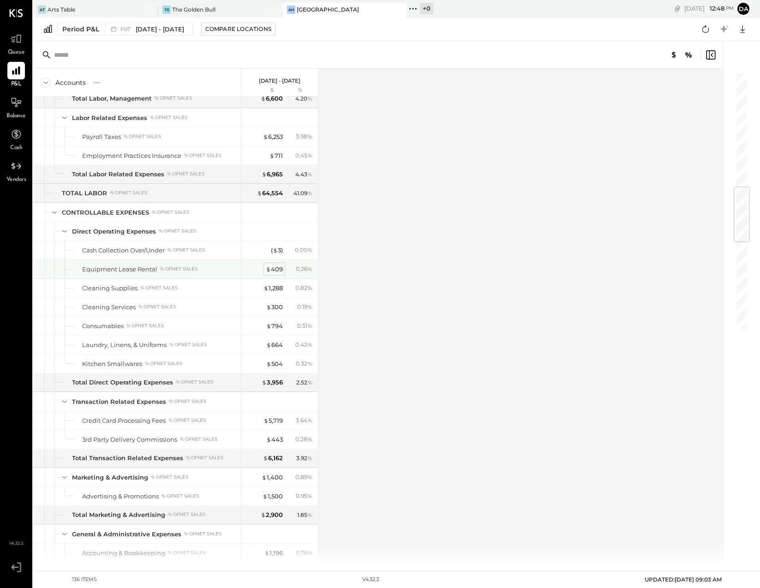
click at [279, 269] on div "$ 409" at bounding box center [274, 269] width 17 height 9
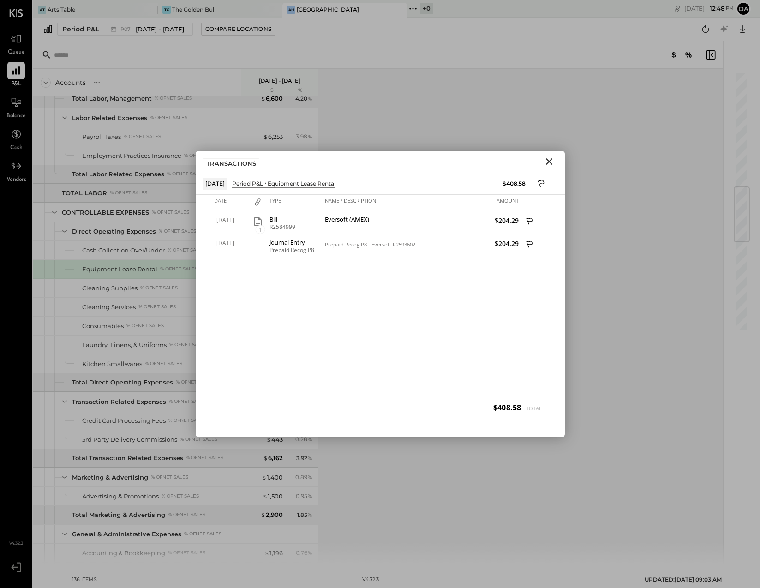
click at [550, 159] on icon "Close" at bounding box center [549, 161] width 11 height 11
